Goal: Task Accomplishment & Management: Manage account settings

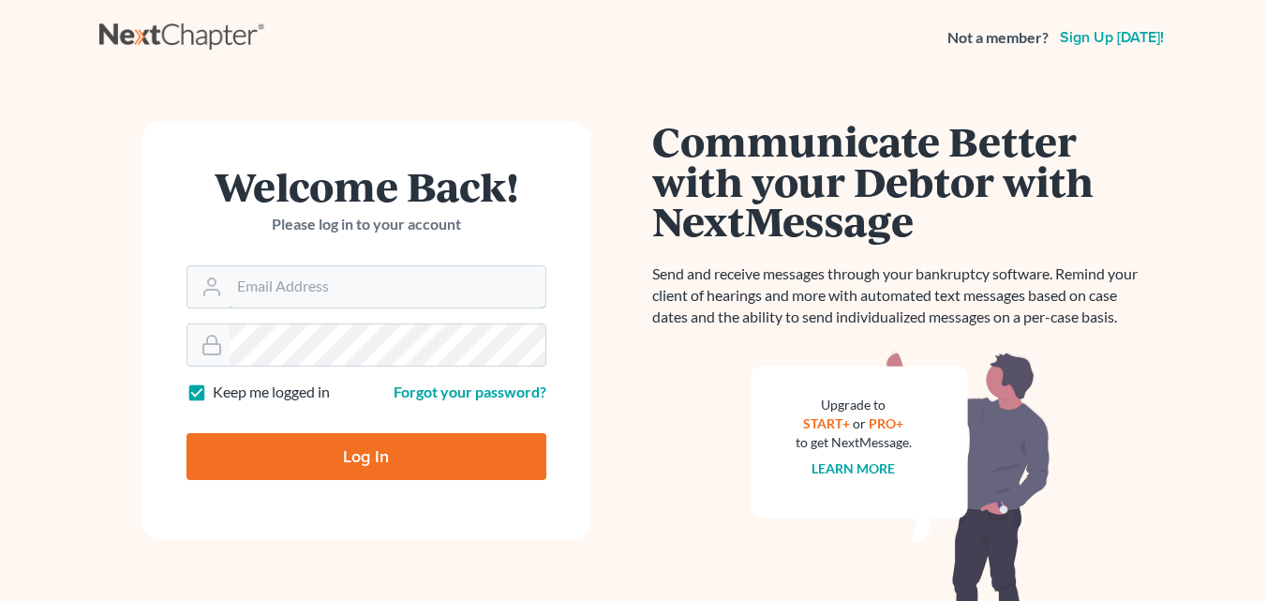
type input "[EMAIL_ADDRESS][DOMAIN_NAME]"
click at [344, 449] on input "Log In" at bounding box center [366, 456] width 360 height 47
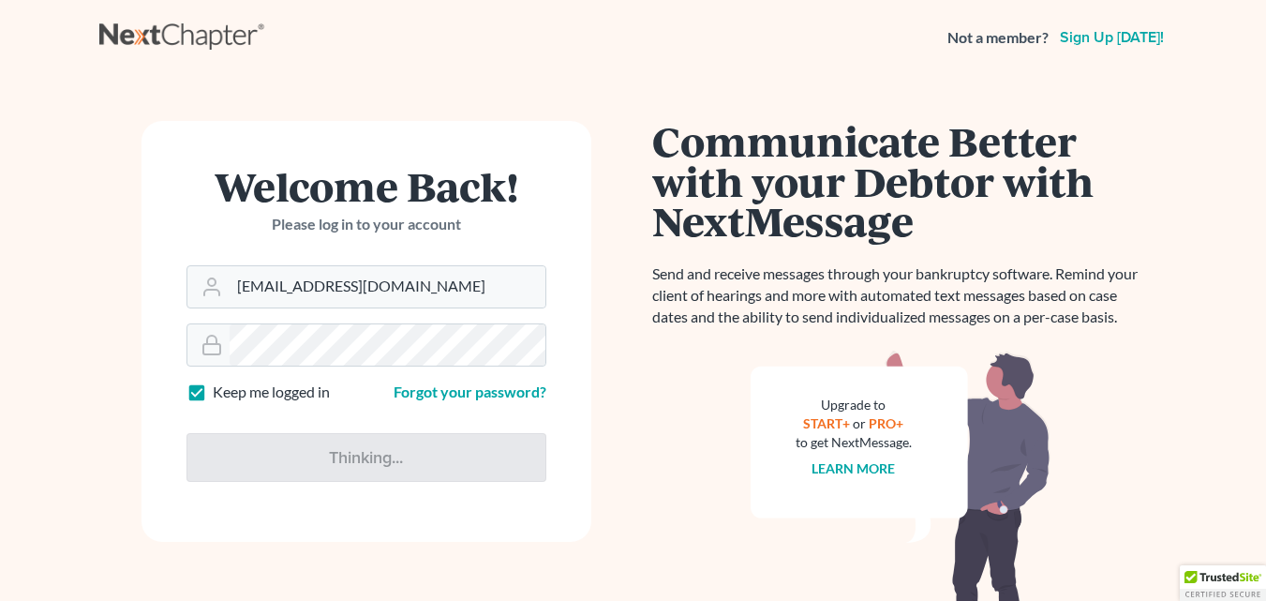
type input "Thinking..."
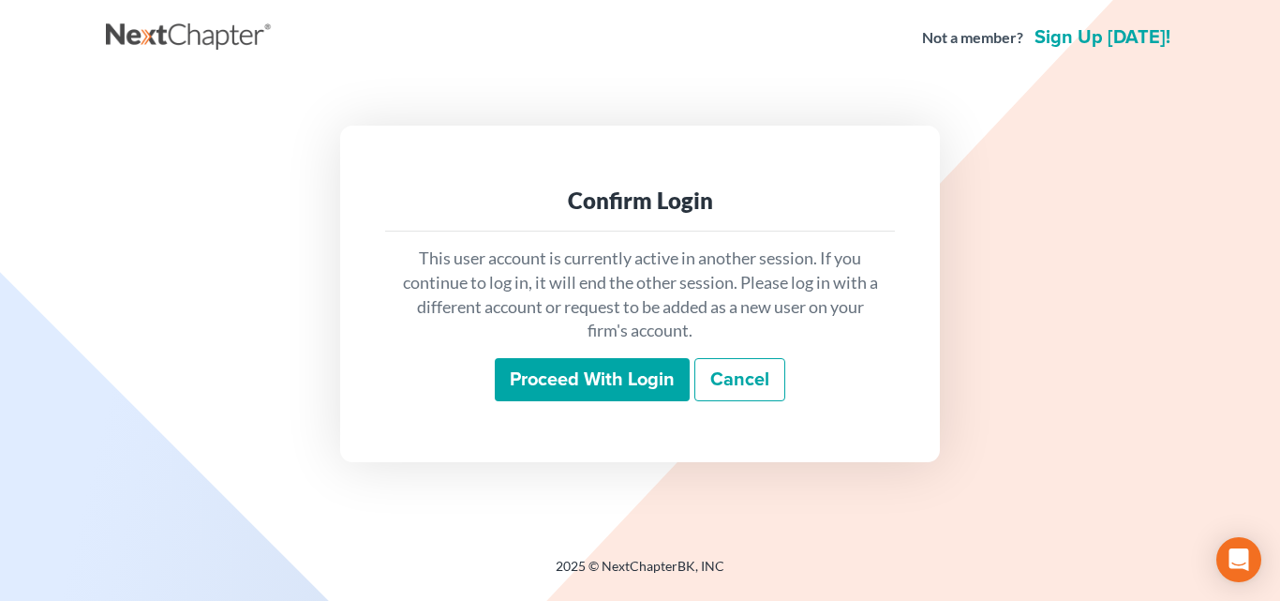
click at [578, 382] on input "Proceed with login" at bounding box center [592, 379] width 195 height 43
